Goal: Task Accomplishment & Management: Manage account settings

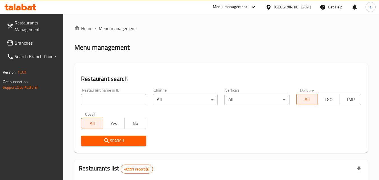
click at [24, 41] on span "Branches" at bounding box center [37, 43] width 44 height 7
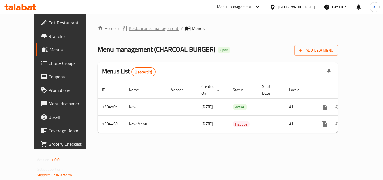
click at [129, 31] on span "Restaurants management" at bounding box center [154, 28] width 50 height 7
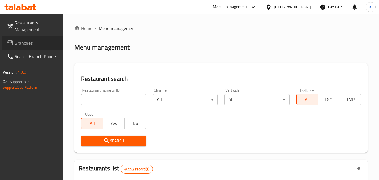
click at [23, 44] on span "Branches" at bounding box center [37, 43] width 44 height 7
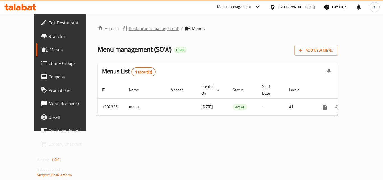
click at [129, 28] on span "Restaurants management" at bounding box center [154, 28] width 50 height 7
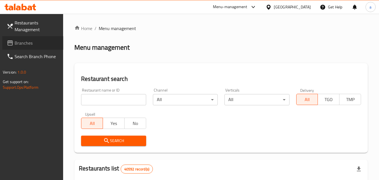
drag, startPoint x: 18, startPoint y: 45, endPoint x: 15, endPoint y: 47, distance: 3.6
click at [18, 45] on span "Branches" at bounding box center [37, 43] width 44 height 7
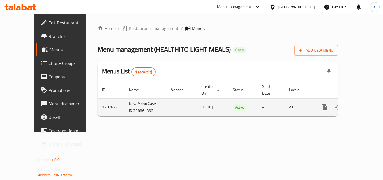
click at [362, 104] on icon "enhanced table" at bounding box center [365, 107] width 7 height 7
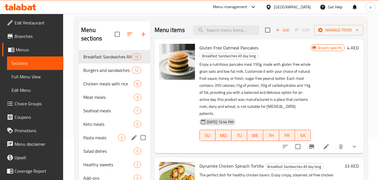
scroll to position [28, 0]
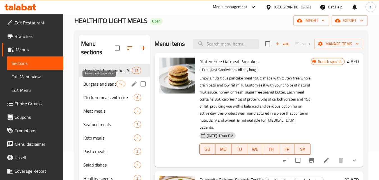
click at [110, 82] on span "Burgers and sandwiches" at bounding box center [99, 83] width 33 height 7
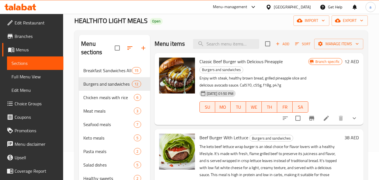
click at [31, 98] on link "Choice Groups" at bounding box center [32, 103] width 61 height 13
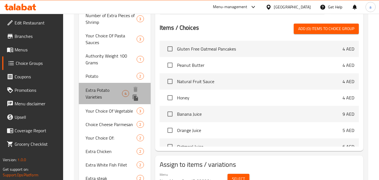
click at [107, 92] on span "Extra Potato Varieties" at bounding box center [104, 93] width 36 height 13
type input "Extra Potato Varieties"
type input "أصناف بطاطس اكسترا"
type input "4"
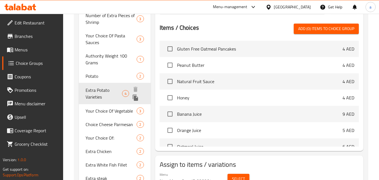
click at [98, 85] on div "Extra Potato Varieties 4" at bounding box center [115, 93] width 72 height 21
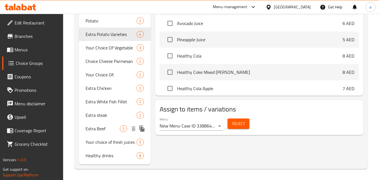
scroll to position [287, 0]
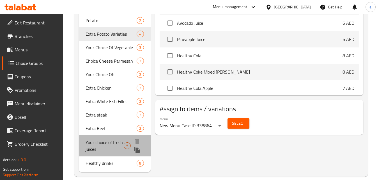
click at [102, 141] on span "Your choice of fresh juices" at bounding box center [105, 145] width 38 height 13
type input "Your choice of fresh juices"
type input "اختيارك من العصائر الطازجة"
type input "5"
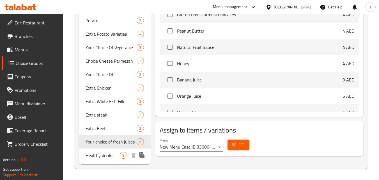
click at [113, 152] on span "Healthy drinks" at bounding box center [103, 155] width 34 height 7
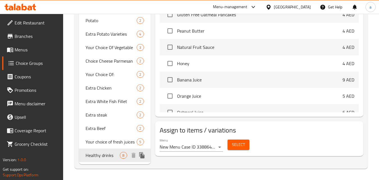
type input "Healthy drinks"
type input "مشروبات صحيه"
type input "8"
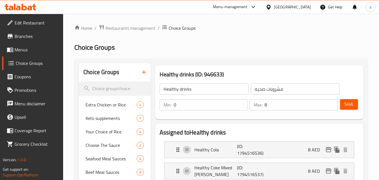
scroll to position [0, 0]
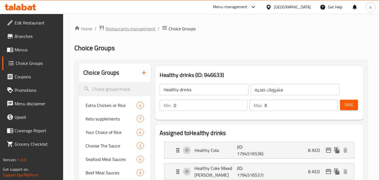
click at [118, 29] on span "Restaurants management" at bounding box center [130, 28] width 50 height 7
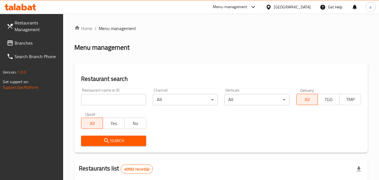
drag, startPoint x: 31, startPoint y: 43, endPoint x: 33, endPoint y: 41, distance: 3.4
click at [31, 43] on span "Branches" at bounding box center [37, 43] width 44 height 7
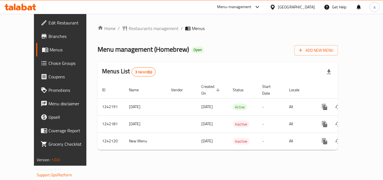
click at [303, 7] on div "[GEOGRAPHIC_DATA]" at bounding box center [296, 7] width 37 height 6
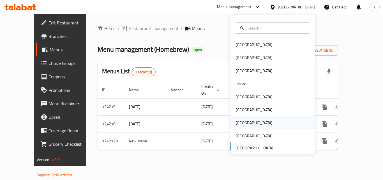
click at [238, 122] on div "[GEOGRAPHIC_DATA]" at bounding box center [254, 122] width 37 height 6
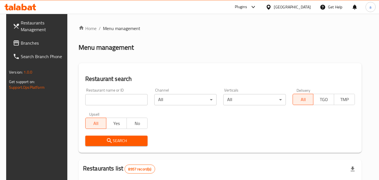
click at [29, 40] on span "Branches" at bounding box center [43, 43] width 44 height 7
